Goal: Navigation & Orientation: Find specific page/section

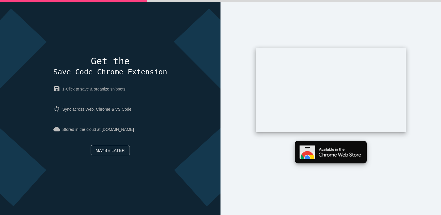
click at [320, 145] on img at bounding box center [331, 152] width 72 height 23
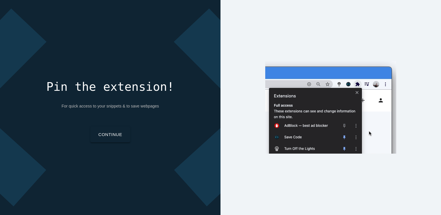
click at [111, 137] on link "Continue" at bounding box center [110, 135] width 40 height 16
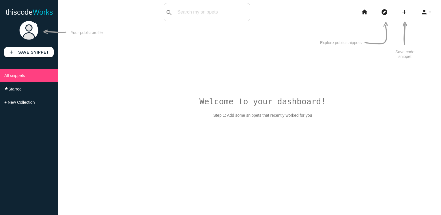
click at [370, 99] on div "Welcome to your dashboard! Step 1: Add some snippets that recently worked for y…" at bounding box center [249, 125] width 383 height 215
